Goal: Task Accomplishment & Management: Use online tool/utility

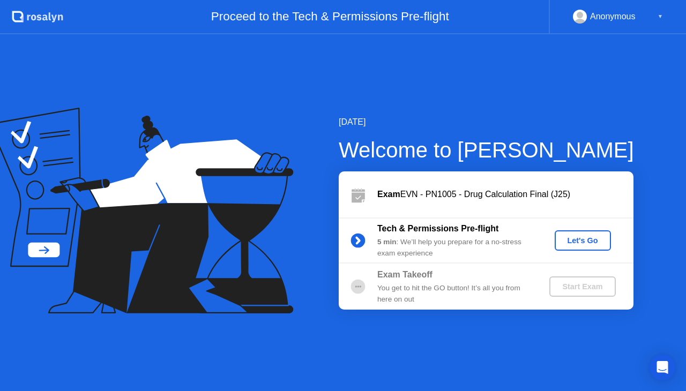
click at [571, 239] on div "Let's Go" at bounding box center [583, 240] width 48 height 9
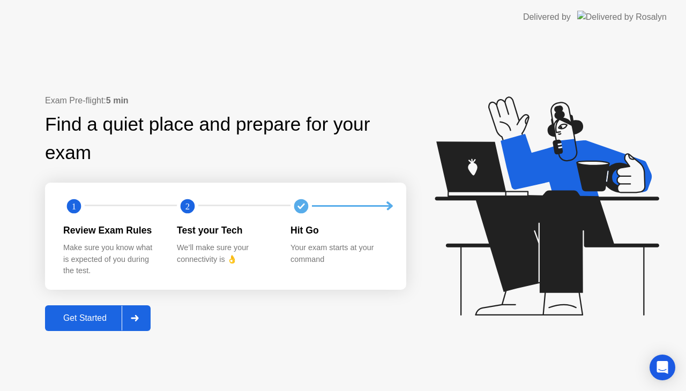
click at [141, 312] on div at bounding box center [135, 318] width 26 height 25
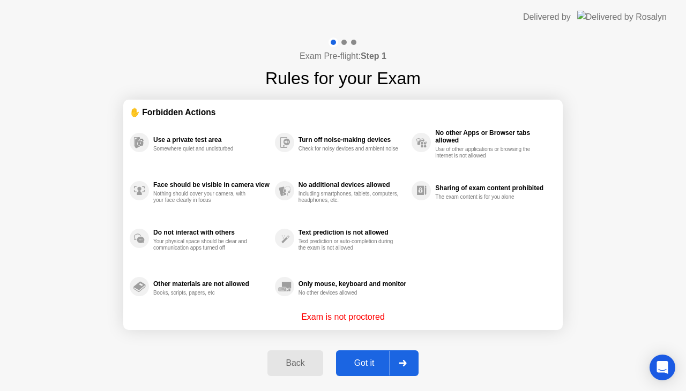
click at [379, 366] on div "Got it" at bounding box center [364, 363] width 50 height 10
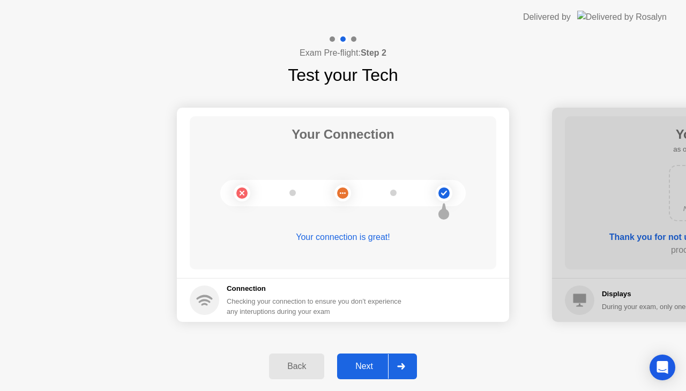
click at [370, 368] on div "Next" at bounding box center [364, 367] width 48 height 10
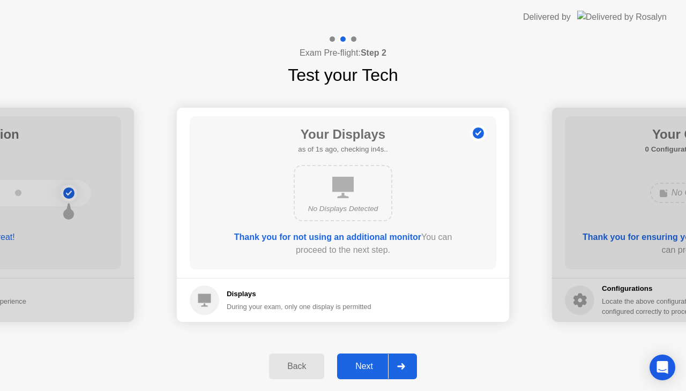
click at [370, 368] on div "Next" at bounding box center [364, 367] width 48 height 10
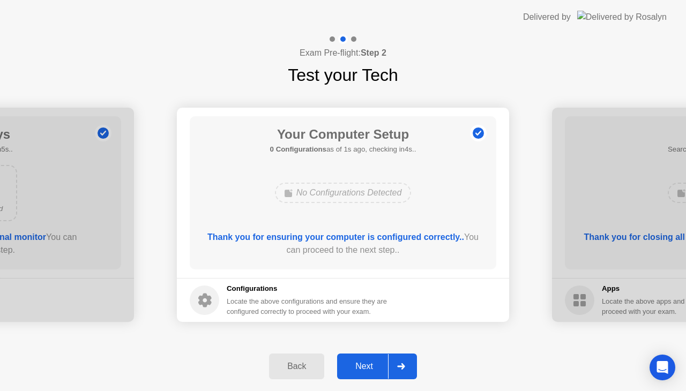
click at [370, 368] on div "Next" at bounding box center [364, 367] width 48 height 10
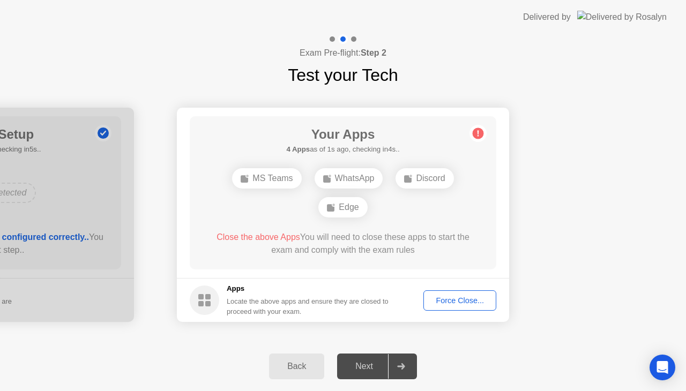
click at [470, 299] on div "Force Close..." at bounding box center [459, 300] width 65 height 9
click at [375, 278] on footer "Apps Locate the above apps and ensure they are closed to proceed with your exam…" at bounding box center [343, 300] width 332 height 44
click at [453, 299] on div "Force Close..." at bounding box center [459, 300] width 65 height 9
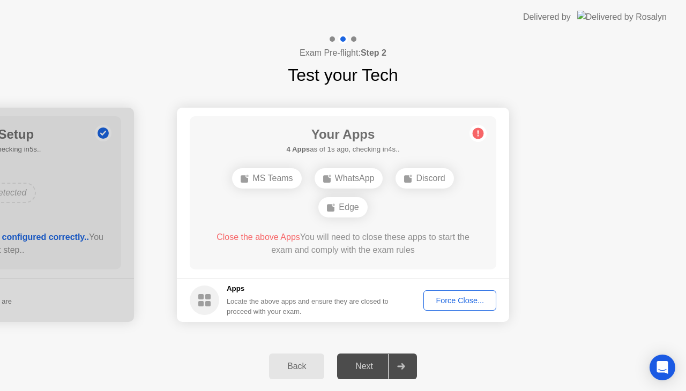
click at [434, 300] on div "Force Close..." at bounding box center [459, 300] width 65 height 9
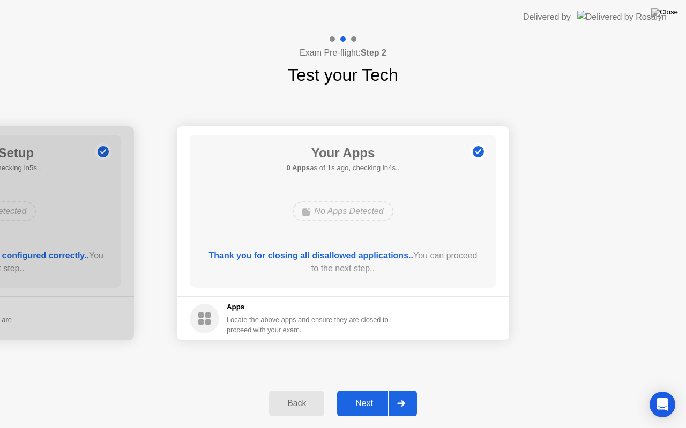
click at [360, 390] on div "Next" at bounding box center [364, 404] width 48 height 10
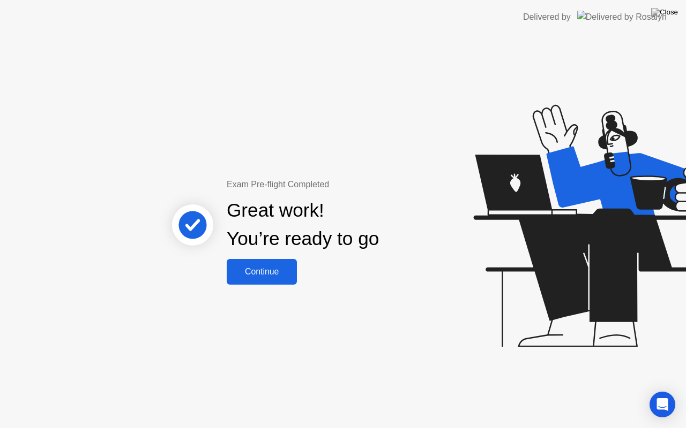
click at [278, 260] on button "Continue" at bounding box center [262, 272] width 70 height 26
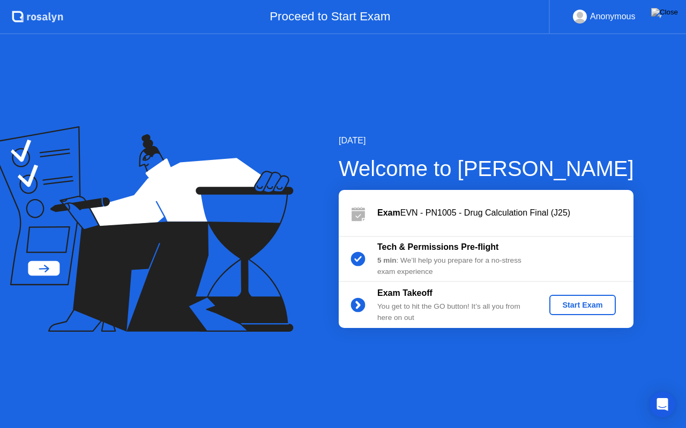
click at [575, 312] on button "Start Exam" at bounding box center [582, 305] width 66 height 20
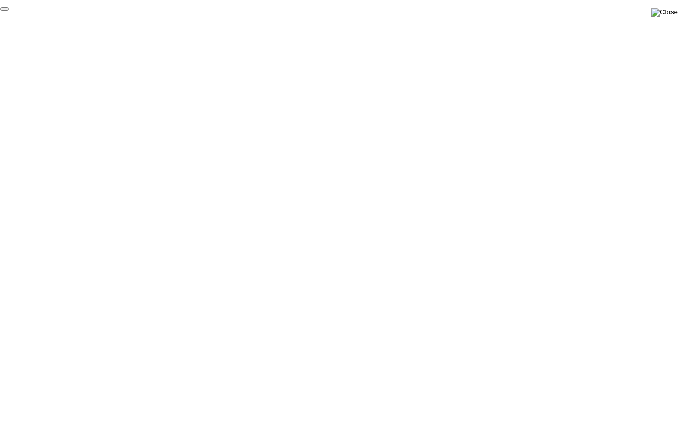
click at [665, 17] on img at bounding box center [664, 12] width 27 height 9
